Goal: Transaction & Acquisition: Purchase product/service

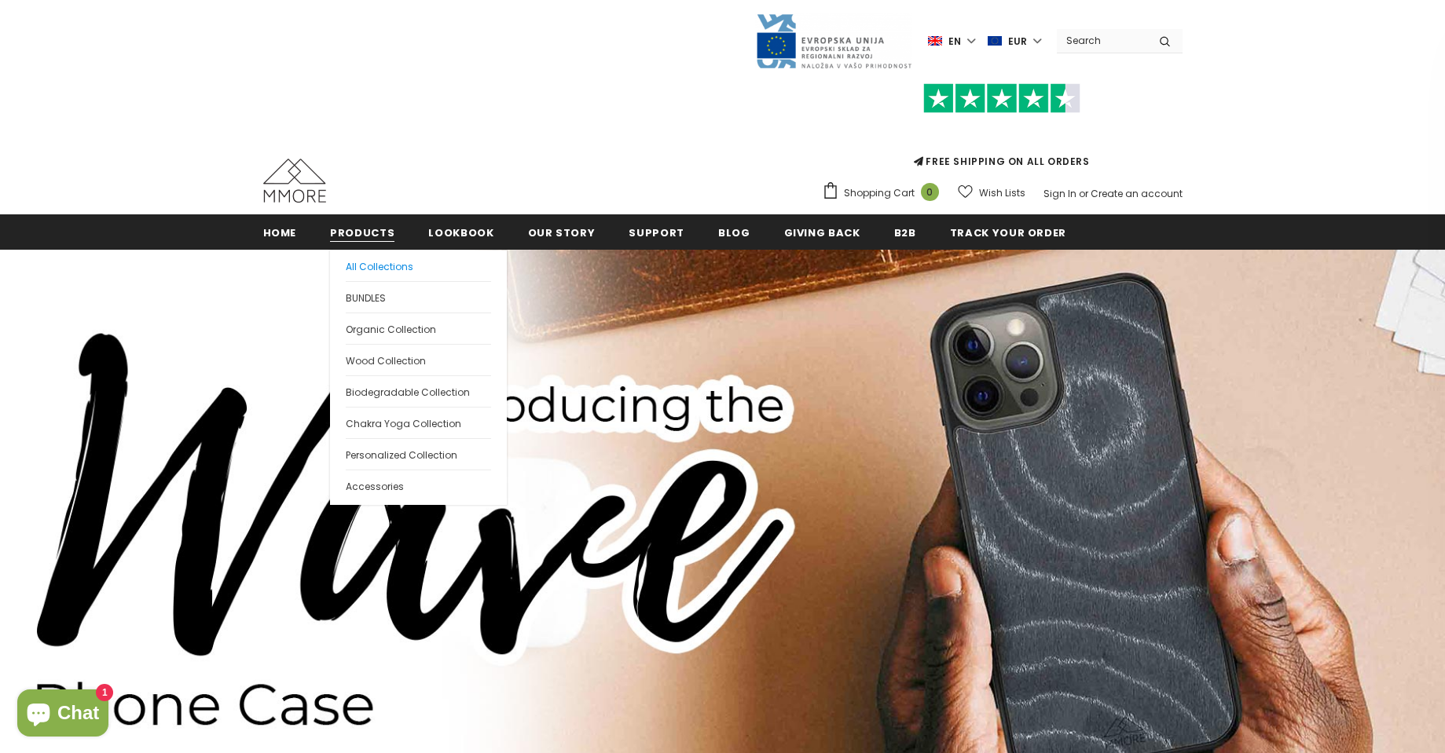
click at [369, 266] on span "All Collections" at bounding box center [380, 266] width 68 height 13
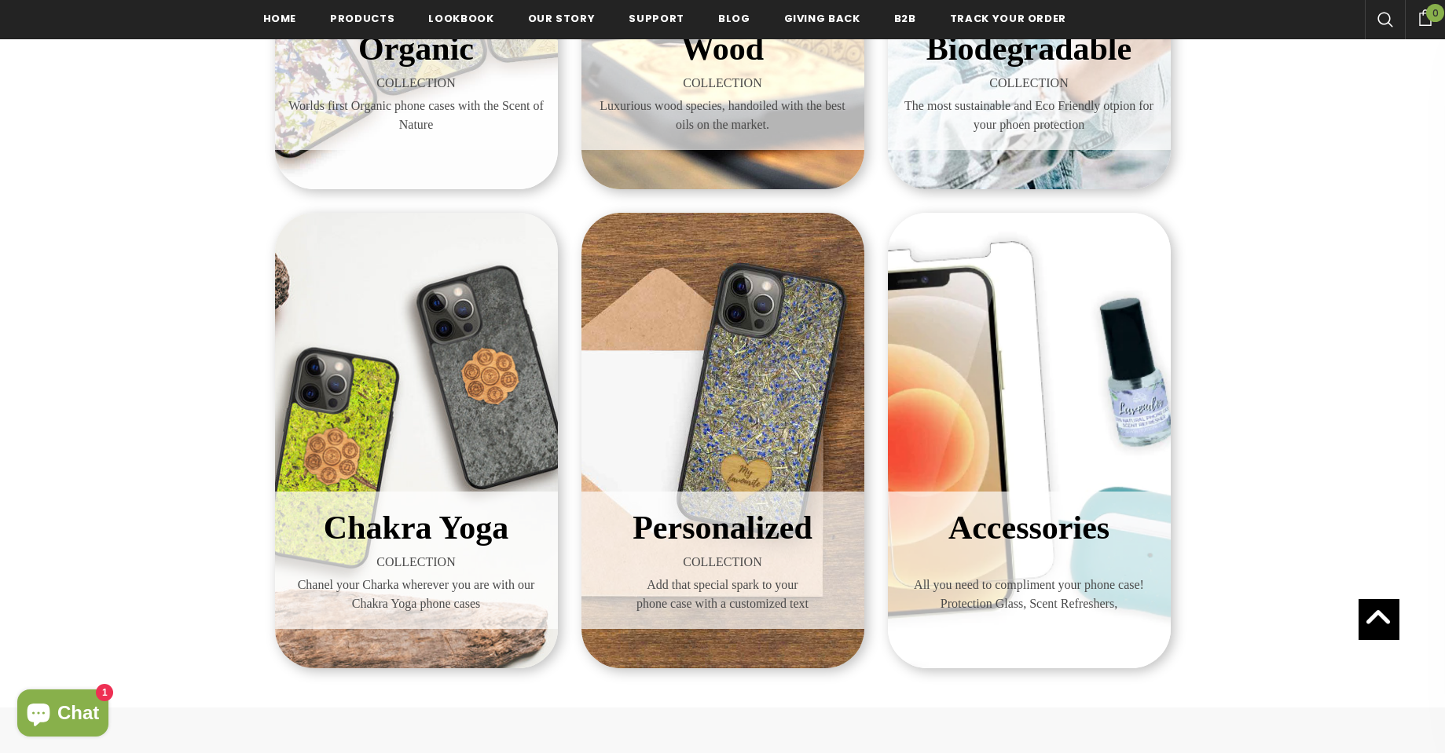
scroll to position [566, 0]
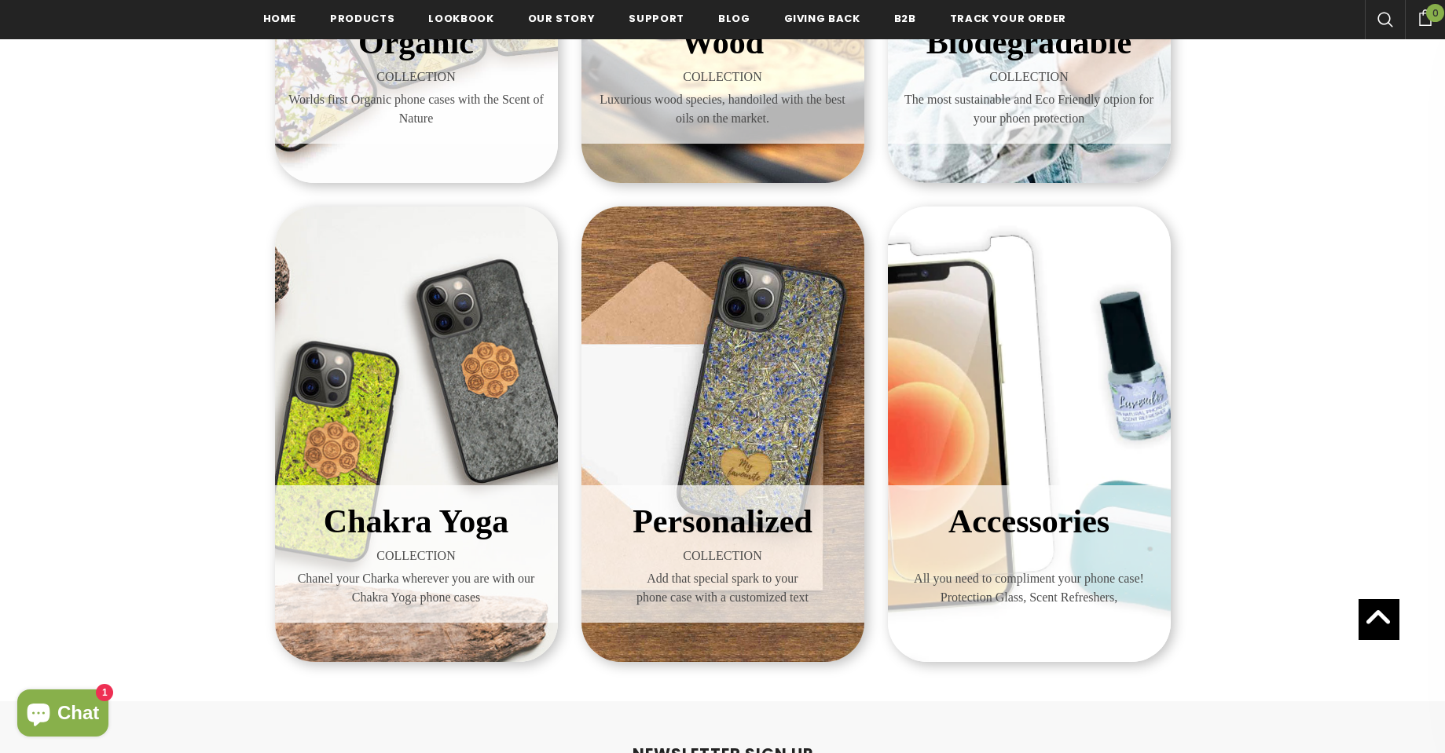
click at [399, 563] on span "COLLECTION" at bounding box center [416, 556] width 259 height 19
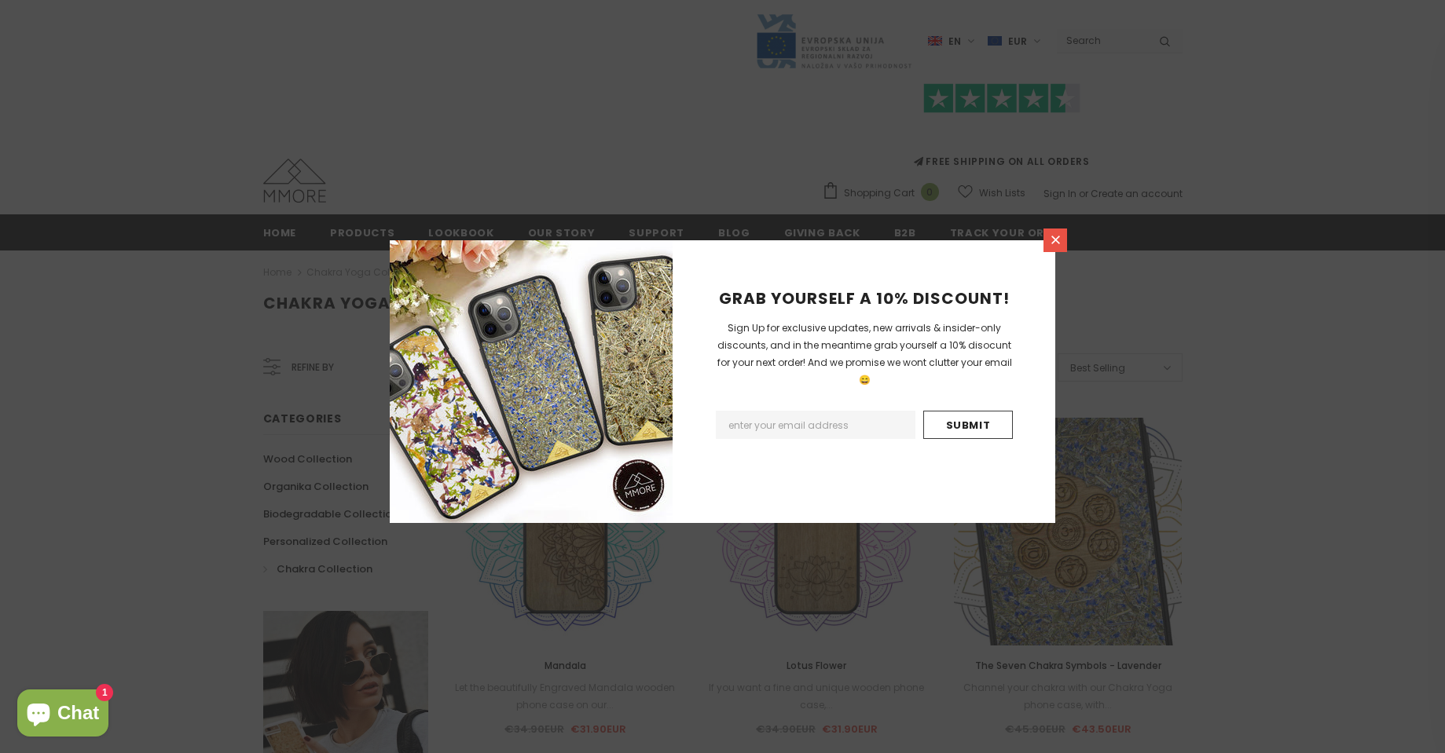
click at [1050, 247] on link at bounding box center [1055, 241] width 24 height 24
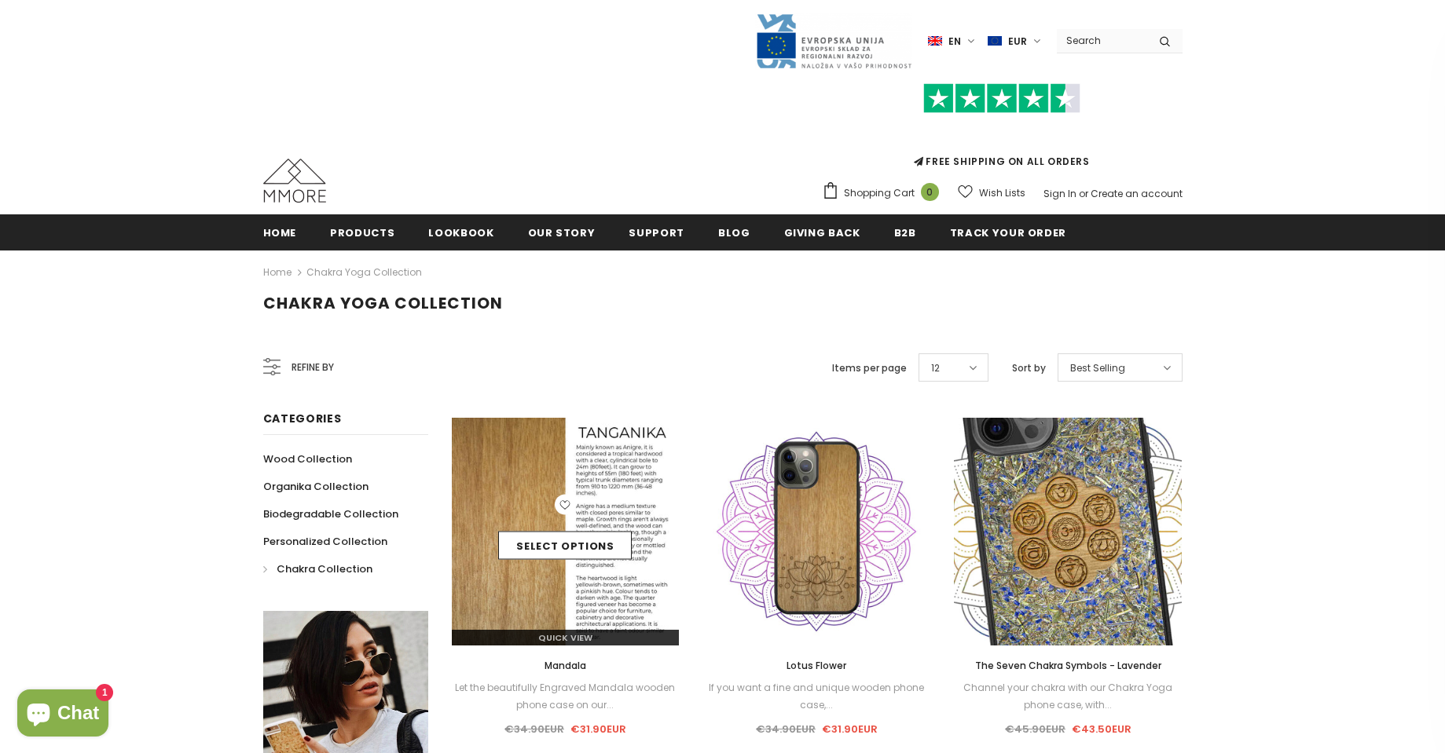
click at [578, 599] on img at bounding box center [566, 532] width 228 height 228
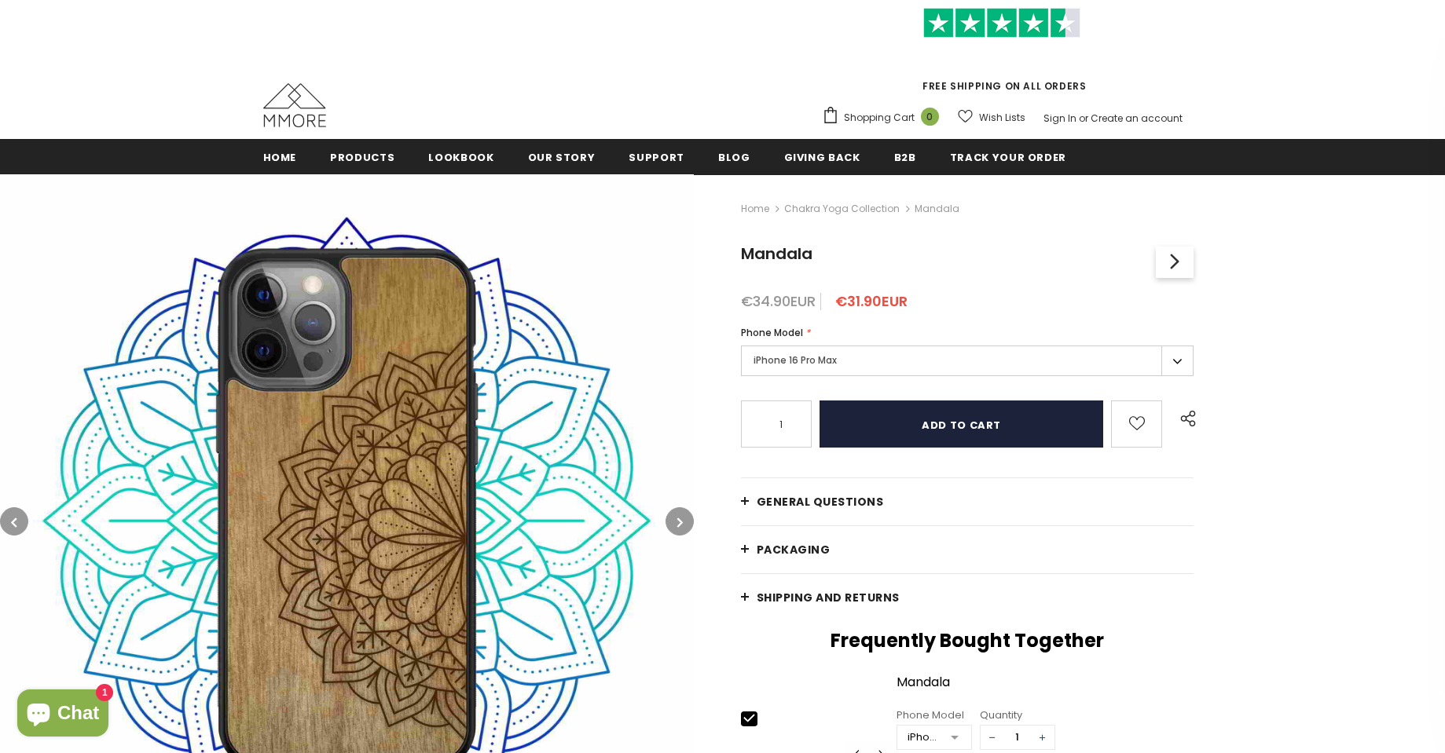
scroll to position [94, 0]
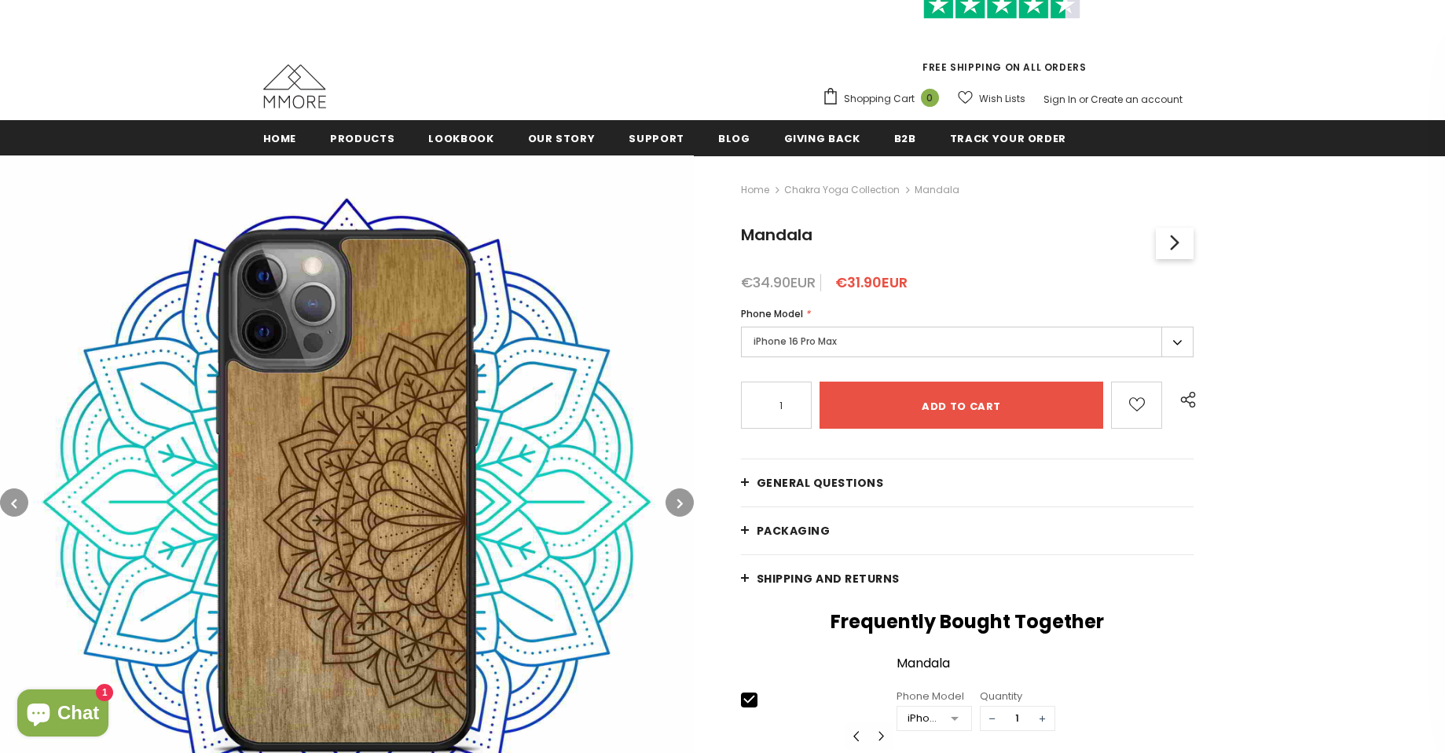
click at [1108, 332] on label "iPhone 16 Pro Max" at bounding box center [967, 342] width 453 height 31
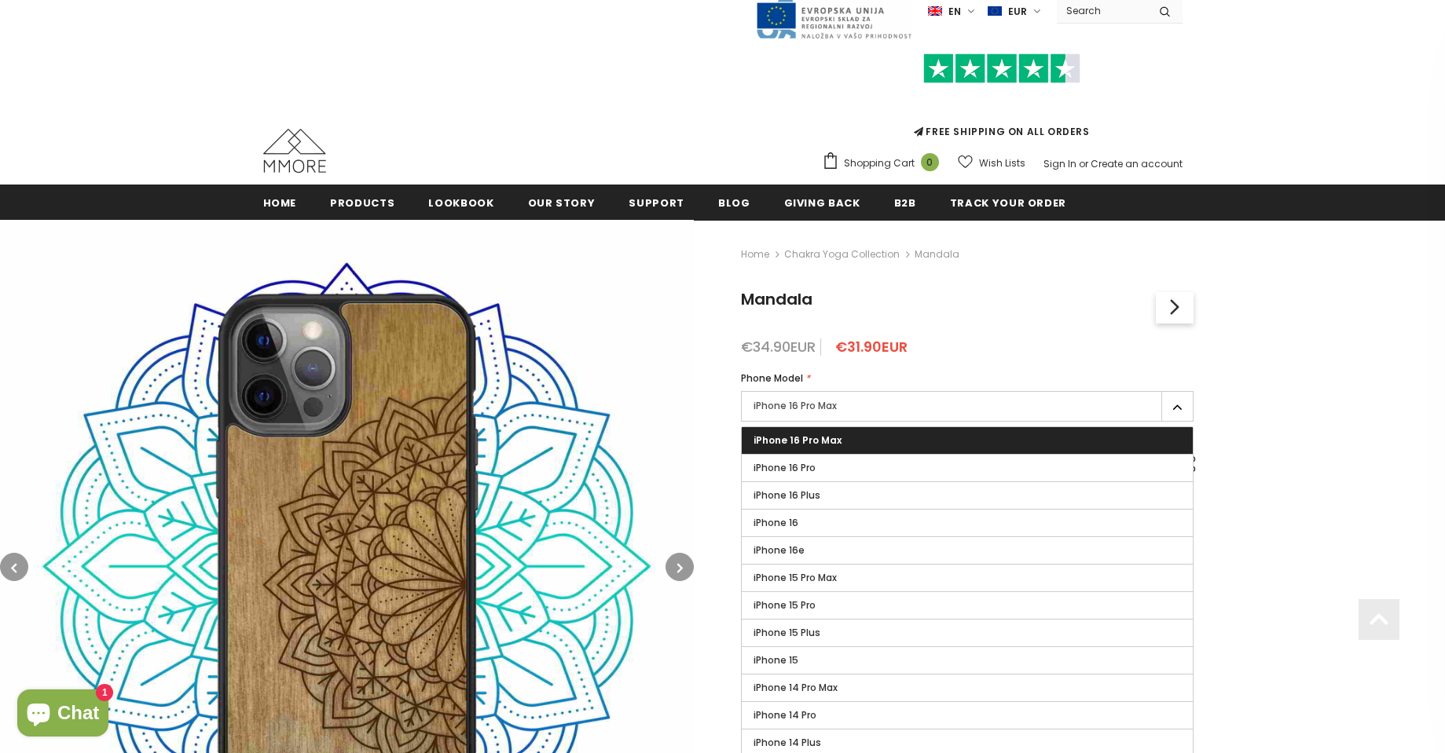
scroll to position [0, 0]
